Goal: Information Seeking & Learning: Check status

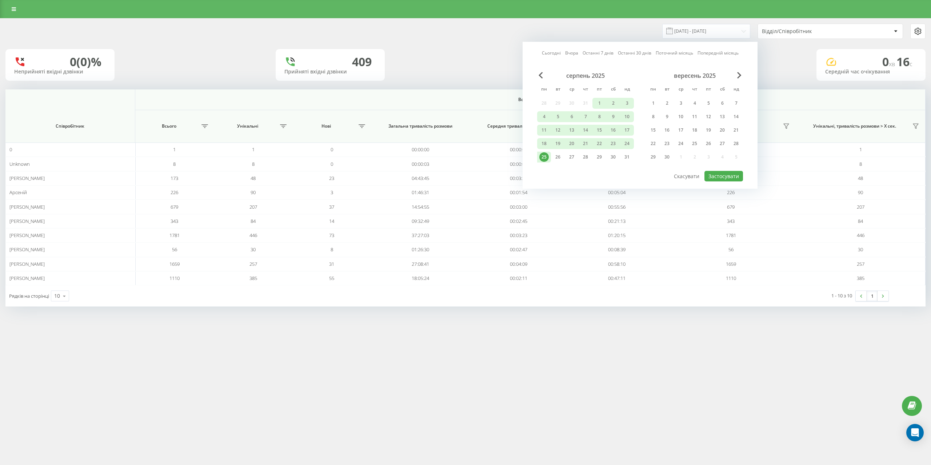
click at [659, 146] on div "22" at bounding box center [654, 143] width 14 height 11
click at [666, 146] on div "23" at bounding box center [667, 143] width 9 height 9
click at [652, 141] on div "22" at bounding box center [653, 143] width 9 height 9
click at [665, 144] on div "23" at bounding box center [667, 143] width 9 height 9
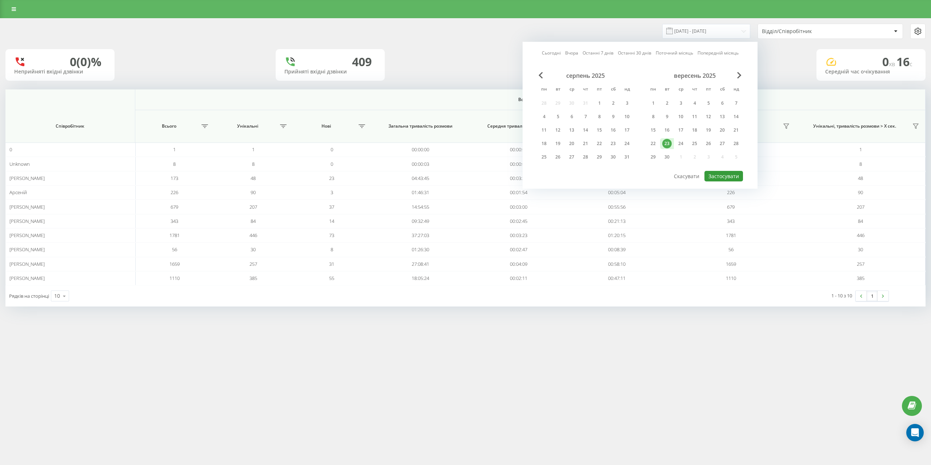
click at [710, 179] on button "Застосувати" at bounding box center [724, 176] width 39 height 11
type input "[DATE] - [DATE]"
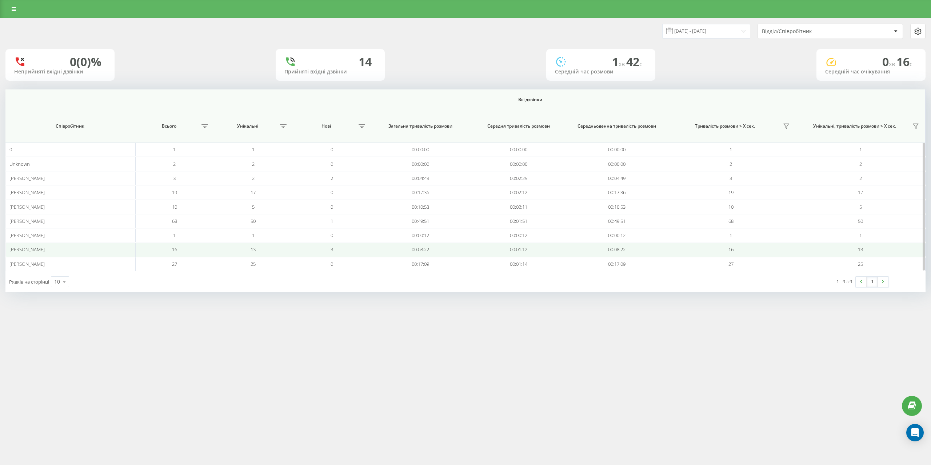
click at [234, 247] on td "13" at bounding box center [253, 250] width 79 height 14
click at [210, 245] on td "16" at bounding box center [174, 250] width 79 height 14
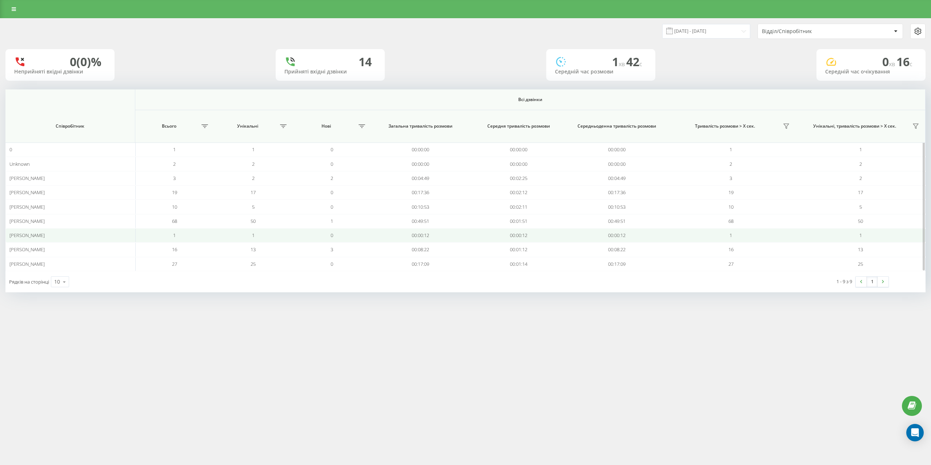
click at [209, 242] on td "1" at bounding box center [174, 235] width 79 height 14
click at [33, 235] on div "[PERSON_NAME]" at bounding box center [70, 235] width 122 height 6
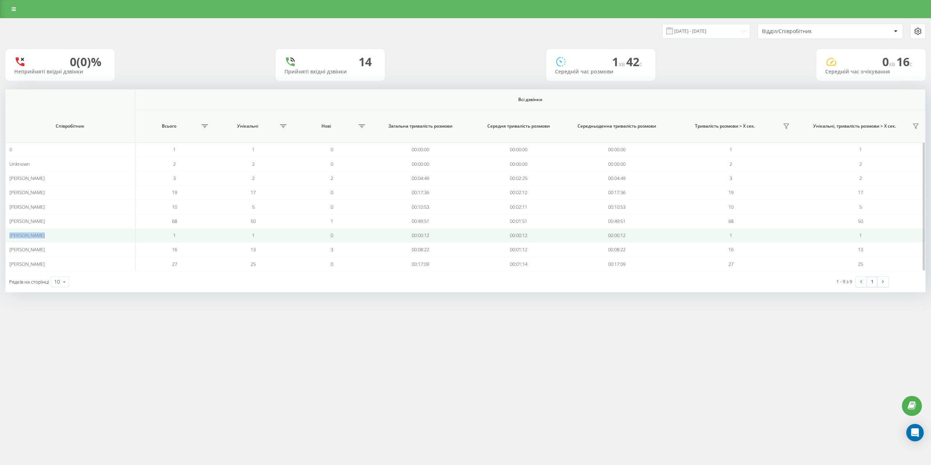
click at [33, 235] on div "[PERSON_NAME]" at bounding box center [70, 235] width 122 height 6
click at [100, 234] on div "[PERSON_NAME]" at bounding box center [70, 235] width 122 height 6
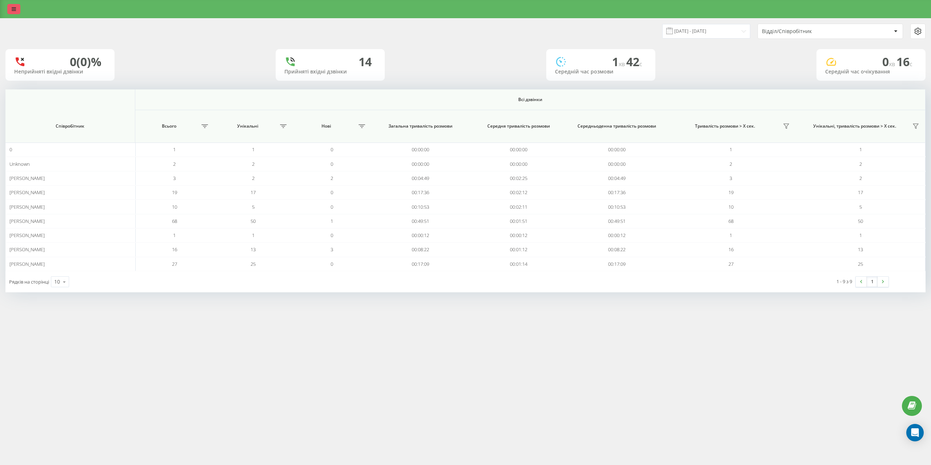
click at [9, 8] on link at bounding box center [13, 9] width 13 height 10
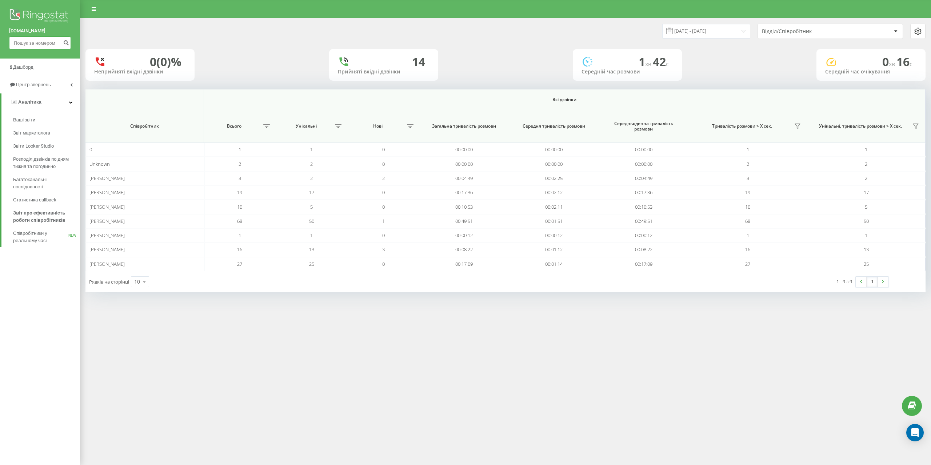
click at [42, 41] on input at bounding box center [40, 42] width 62 height 13
click at [71, 106] on link "Аналiтика" at bounding box center [40, 102] width 79 height 17
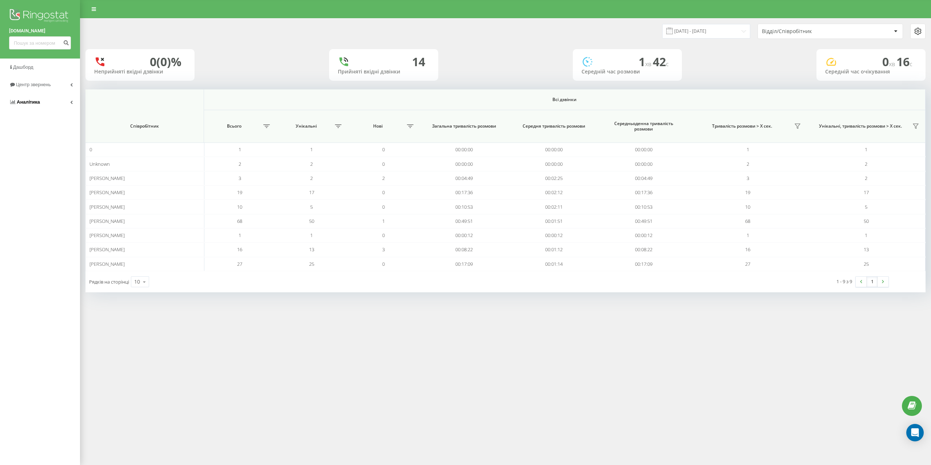
click at [71, 106] on link "Аналiтика" at bounding box center [40, 102] width 80 height 17
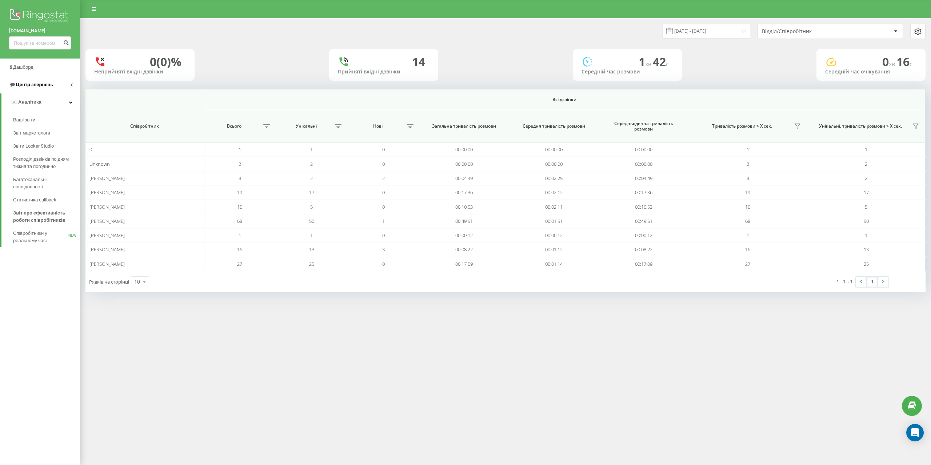
click at [71, 91] on link "Центр звернень" at bounding box center [40, 84] width 80 height 17
click at [48, 105] on span "Журнал дзвінків" at bounding box center [32, 102] width 39 height 7
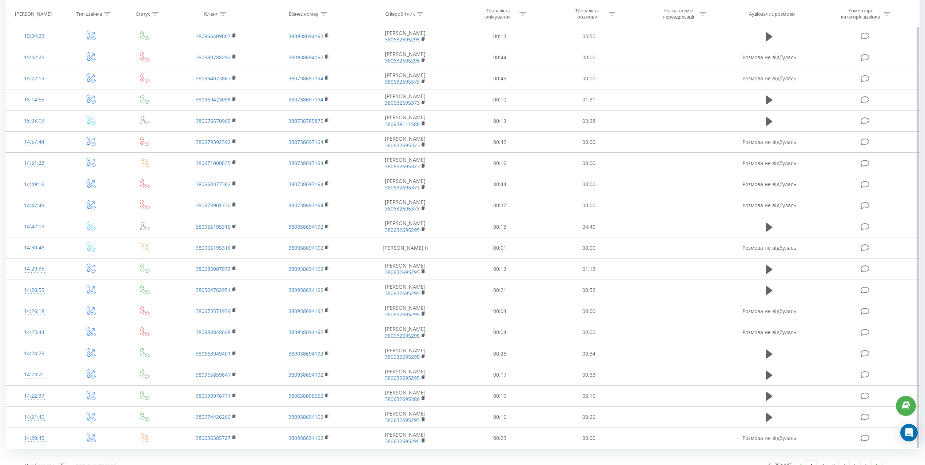
scroll to position [200, 0]
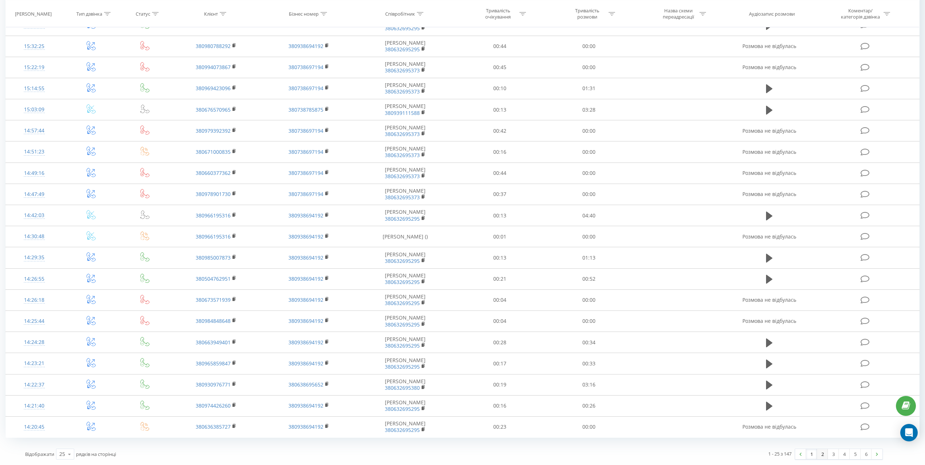
click at [822, 455] on link "2" at bounding box center [822, 454] width 11 height 10
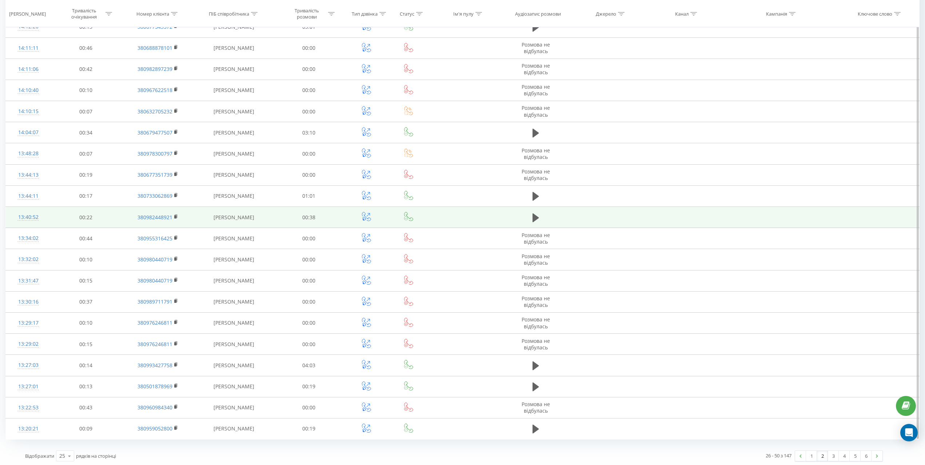
scroll to position [200, 0]
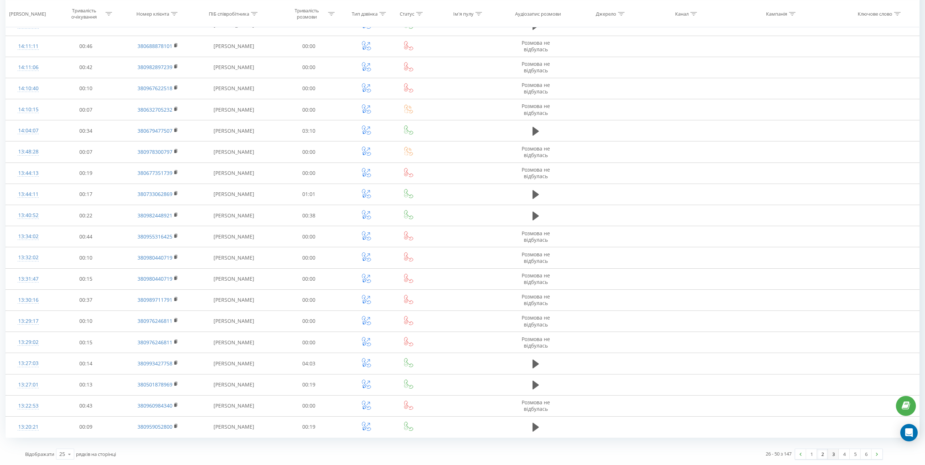
click at [830, 454] on link "3" at bounding box center [833, 454] width 11 height 10
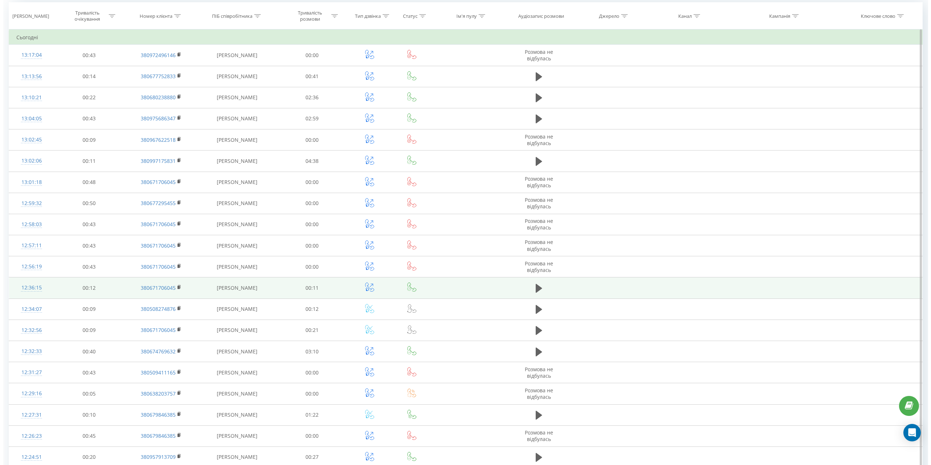
scroll to position [157, 0]
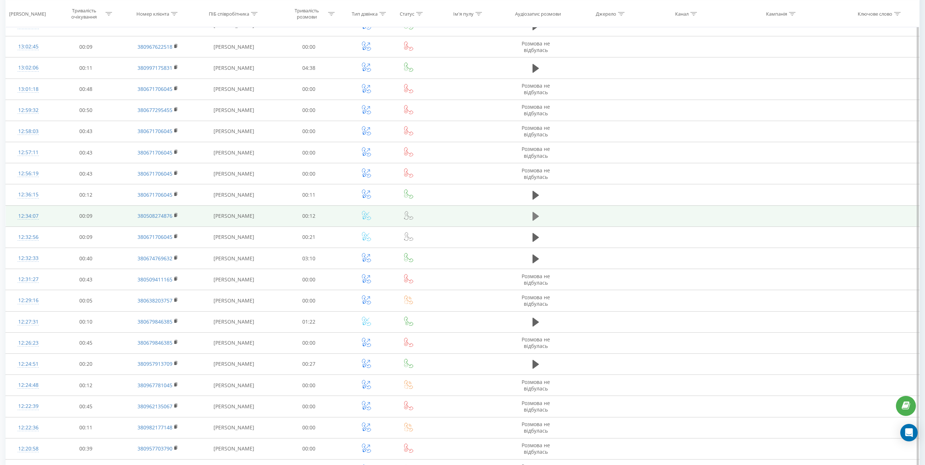
click at [534, 218] on icon at bounding box center [536, 216] width 7 height 9
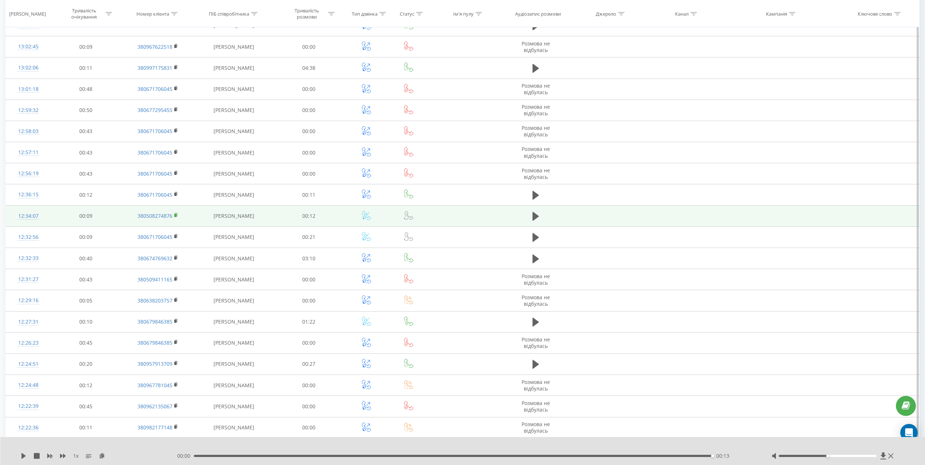
click at [178, 214] on icon at bounding box center [176, 215] width 4 height 5
click at [237, 217] on td "[PERSON_NAME]" at bounding box center [234, 216] width 79 height 21
drag, startPoint x: 109, startPoint y: 215, endPoint x: 91, endPoint y: 216, distance: 18.2
click at [91, 216] on td "00:09" at bounding box center [86, 216] width 71 height 21
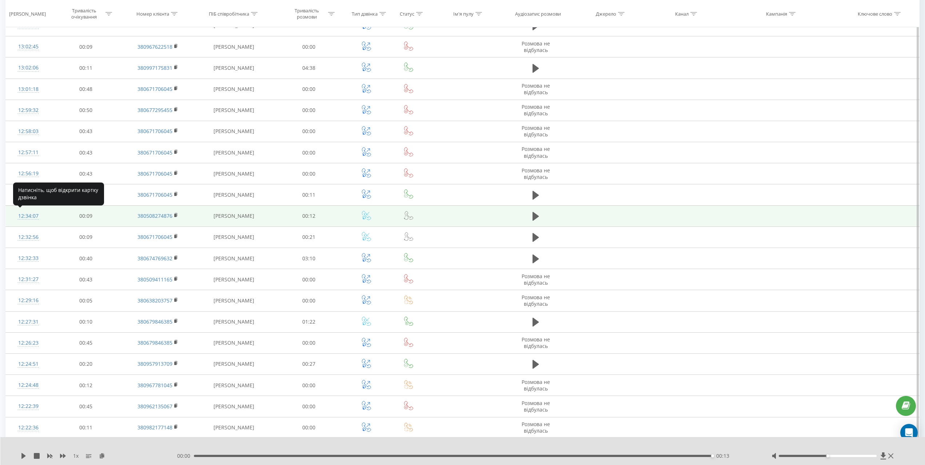
drag, startPoint x: 43, startPoint y: 216, endPoint x: 24, endPoint y: 218, distance: 19.0
click at [35, 218] on div "12:34:07" at bounding box center [28, 216] width 31 height 14
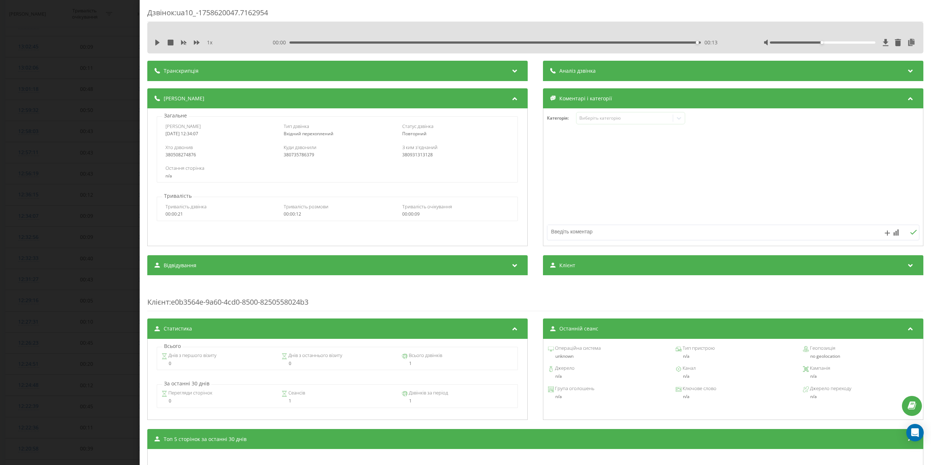
click at [181, 155] on div "380508274876" at bounding box center [219, 154] width 107 height 5
copy div "380508274876"
click at [406, 153] on div "380931313128" at bounding box center [455, 154] width 107 height 5
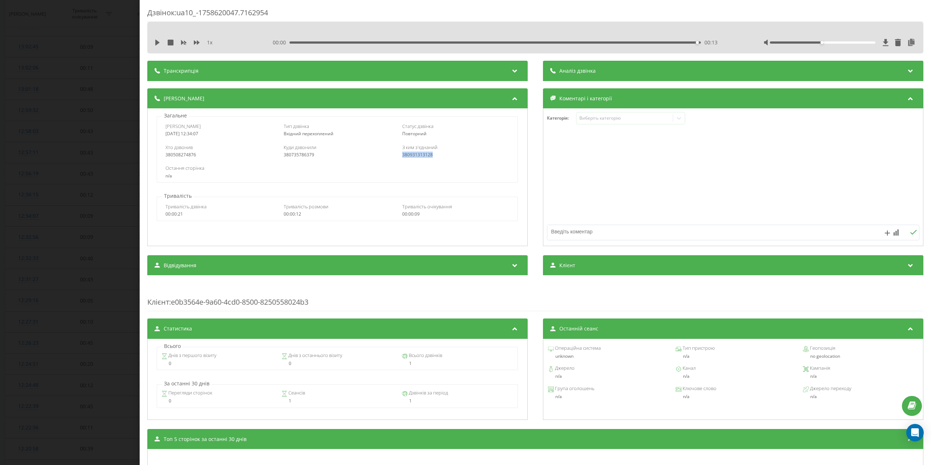
copy div "380931313128"
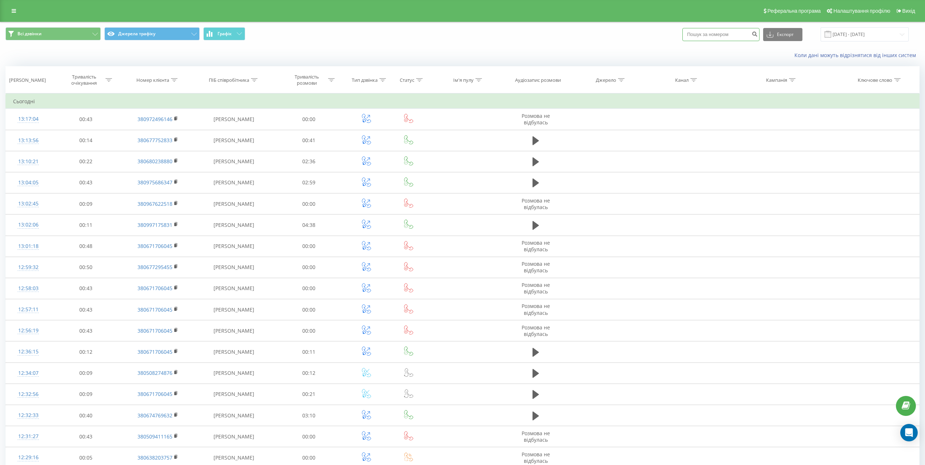
click at [745, 33] on input at bounding box center [721, 34] width 77 height 13
click at [760, 37] on button "submit" at bounding box center [755, 34] width 10 height 13
click at [168, 41] on span "Всі дзвінки Джерела трафіку Графік" at bounding box center [231, 34] width 452 height 14
click at [166, 37] on button "Джерела трафіку" at bounding box center [151, 33] width 95 height 13
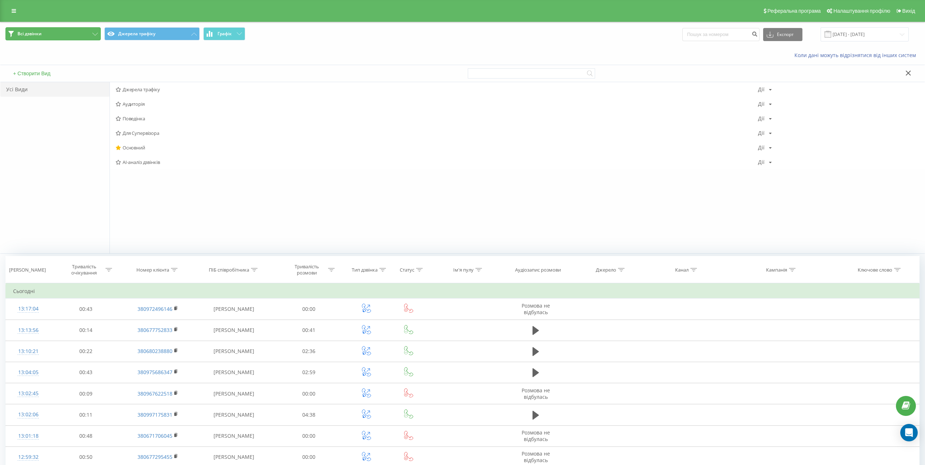
click at [64, 37] on button "Всі дзвінки" at bounding box center [52, 33] width 95 height 13
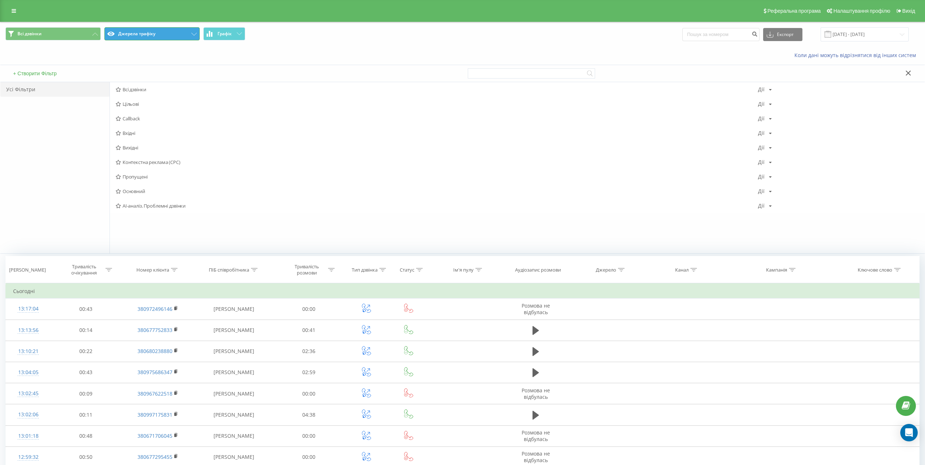
click at [133, 33] on button "Джерела трафіку" at bounding box center [151, 33] width 95 height 13
click at [15, 10] on icon at bounding box center [14, 10] width 4 height 5
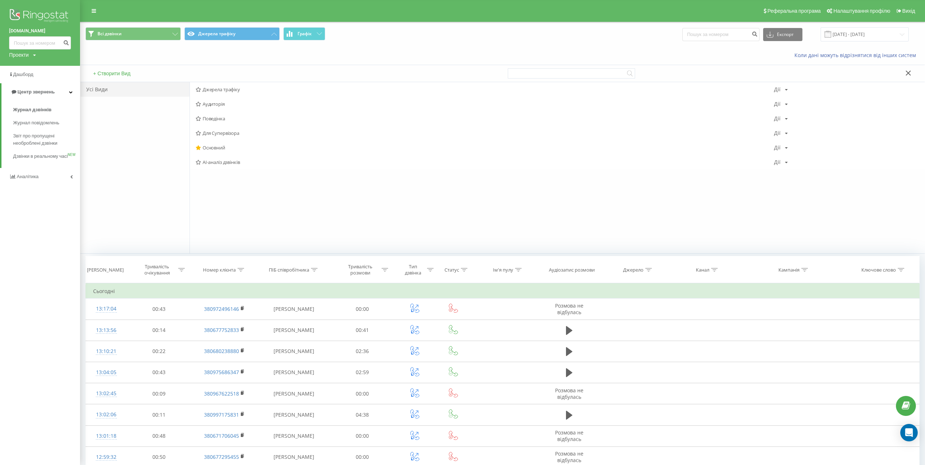
click at [525, 67] on span at bounding box center [571, 73] width 127 height 17
click at [568, 57] on div "Коли дані можуть відрізнятися вiд інших систем" at bounding box center [661, 55] width 528 height 7
click at [910, 71] on icon at bounding box center [908, 73] width 5 height 5
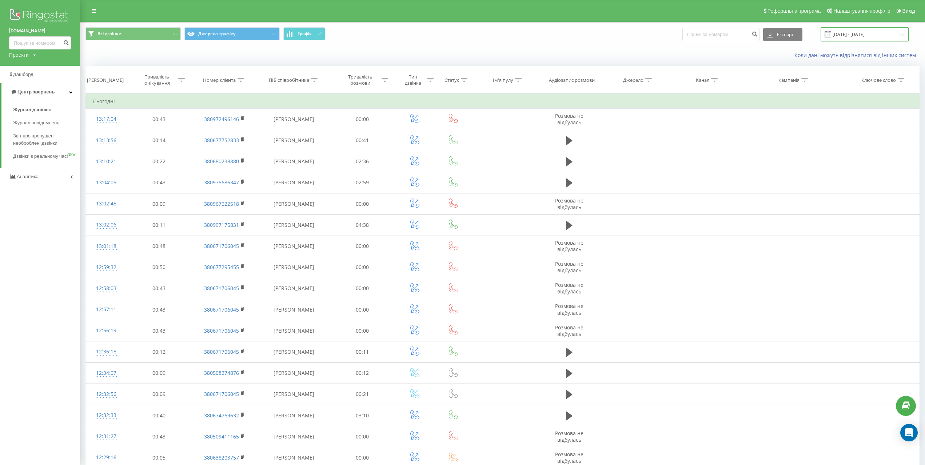
click at [886, 37] on input "[DATE] - [DATE]" at bounding box center [865, 34] width 88 height 14
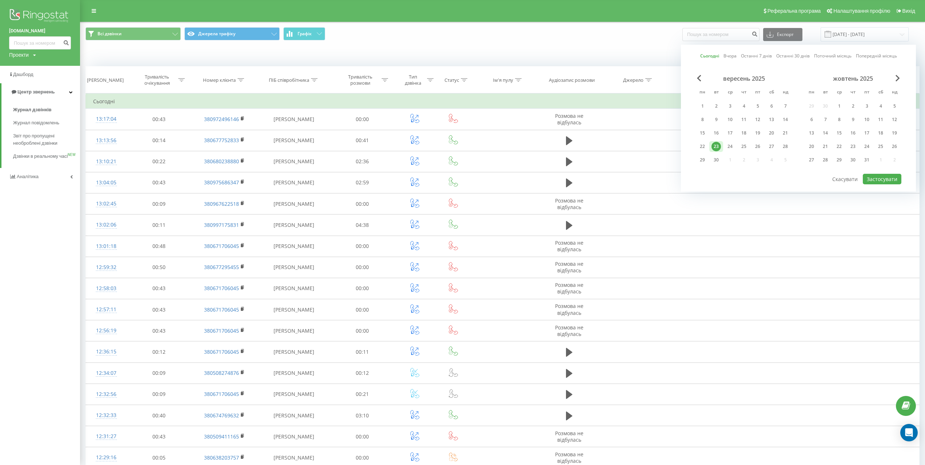
click at [754, 55] on link "Останні 7 днів" at bounding box center [756, 55] width 31 height 7
click at [897, 178] on button "Застосувати" at bounding box center [882, 179] width 39 height 11
type input "[DATE] - [DATE]"
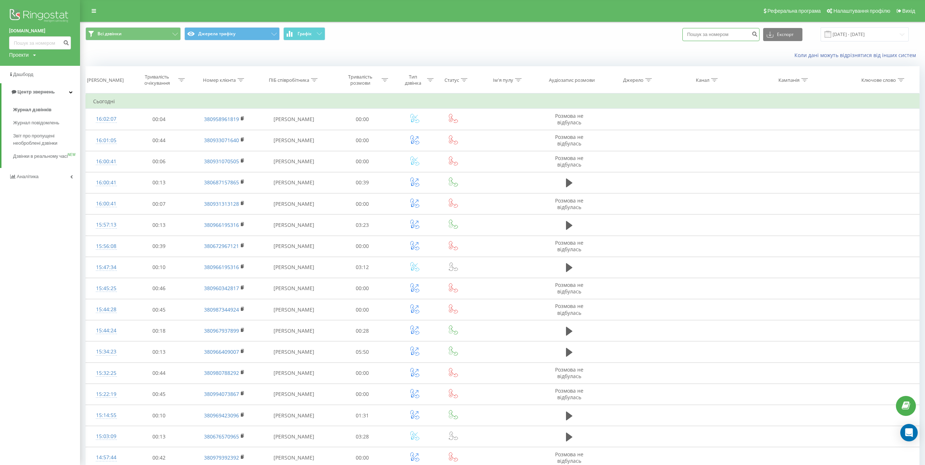
click at [723, 39] on input at bounding box center [721, 34] width 77 height 13
click at [316, 81] on icon at bounding box center [314, 80] width 7 height 4
click at [301, 117] on div at bounding box center [291, 115] width 52 height 7
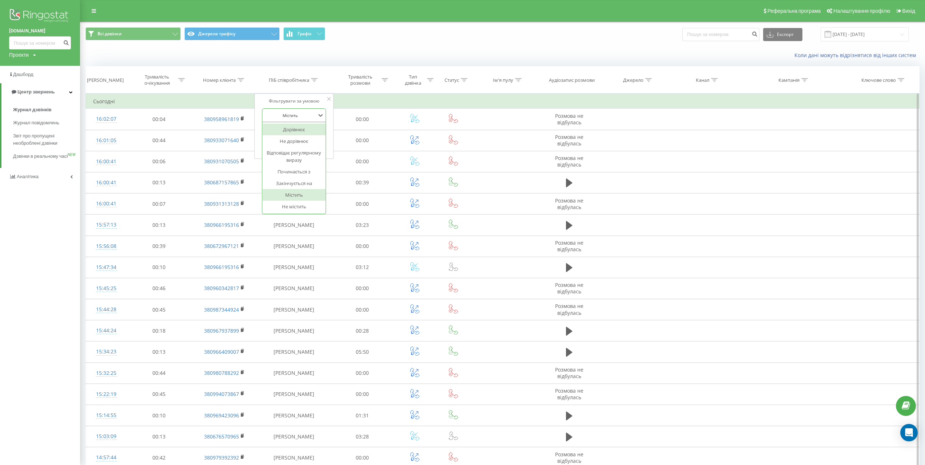
click at [302, 112] on div at bounding box center [291, 115] width 52 height 7
click at [300, 131] on input "text" at bounding box center [294, 132] width 64 height 13
click at [302, 136] on input "text" at bounding box center [294, 132] width 64 height 13
type input "[PERSON_NAME]"
click at [306, 143] on span "OK" at bounding box center [309, 146] width 20 height 11
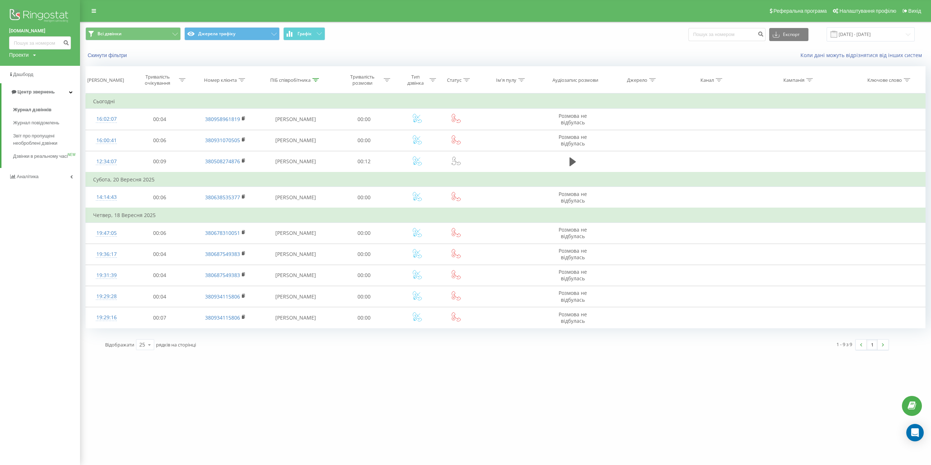
click at [331, 392] on div "[DOMAIN_NAME] Проекти [DOMAIN_NAME] Дашборд Центр звернень Журнал дзвінків Журн…" at bounding box center [465, 232] width 931 height 465
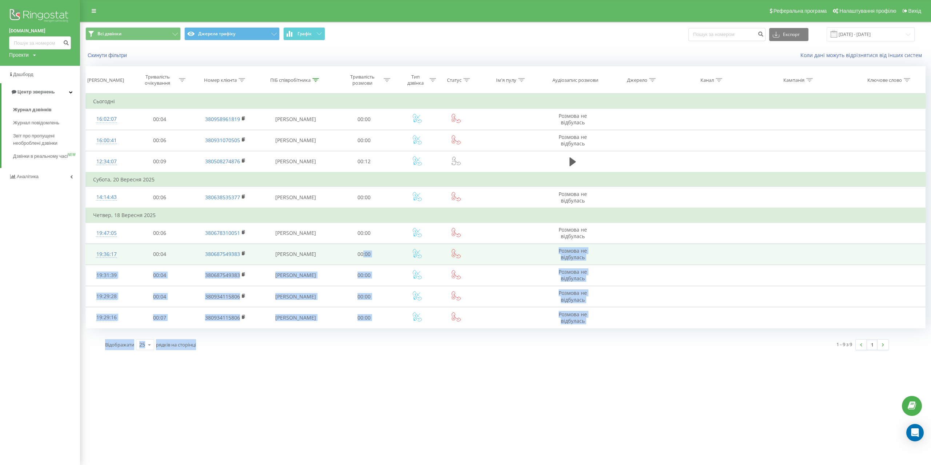
drag, startPoint x: 365, startPoint y: 353, endPoint x: 363, endPoint y: 249, distance: 103.7
click at [363, 249] on div "[DOMAIN_NAME] Проекти [DOMAIN_NAME] Дашборд Центр звернень Журнал дзвінків Журн…" at bounding box center [465, 232] width 931 height 465
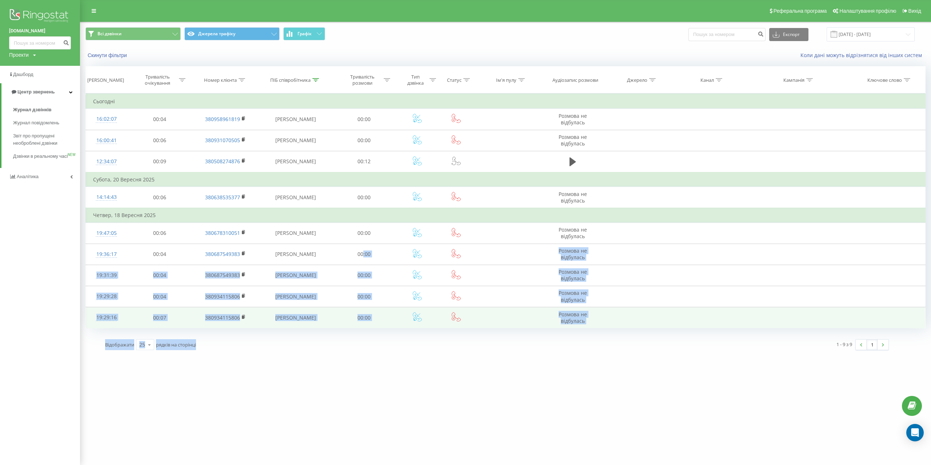
click at [375, 325] on td "00:00" at bounding box center [364, 317] width 65 height 21
